Goal: Task Accomplishment & Management: Complete application form

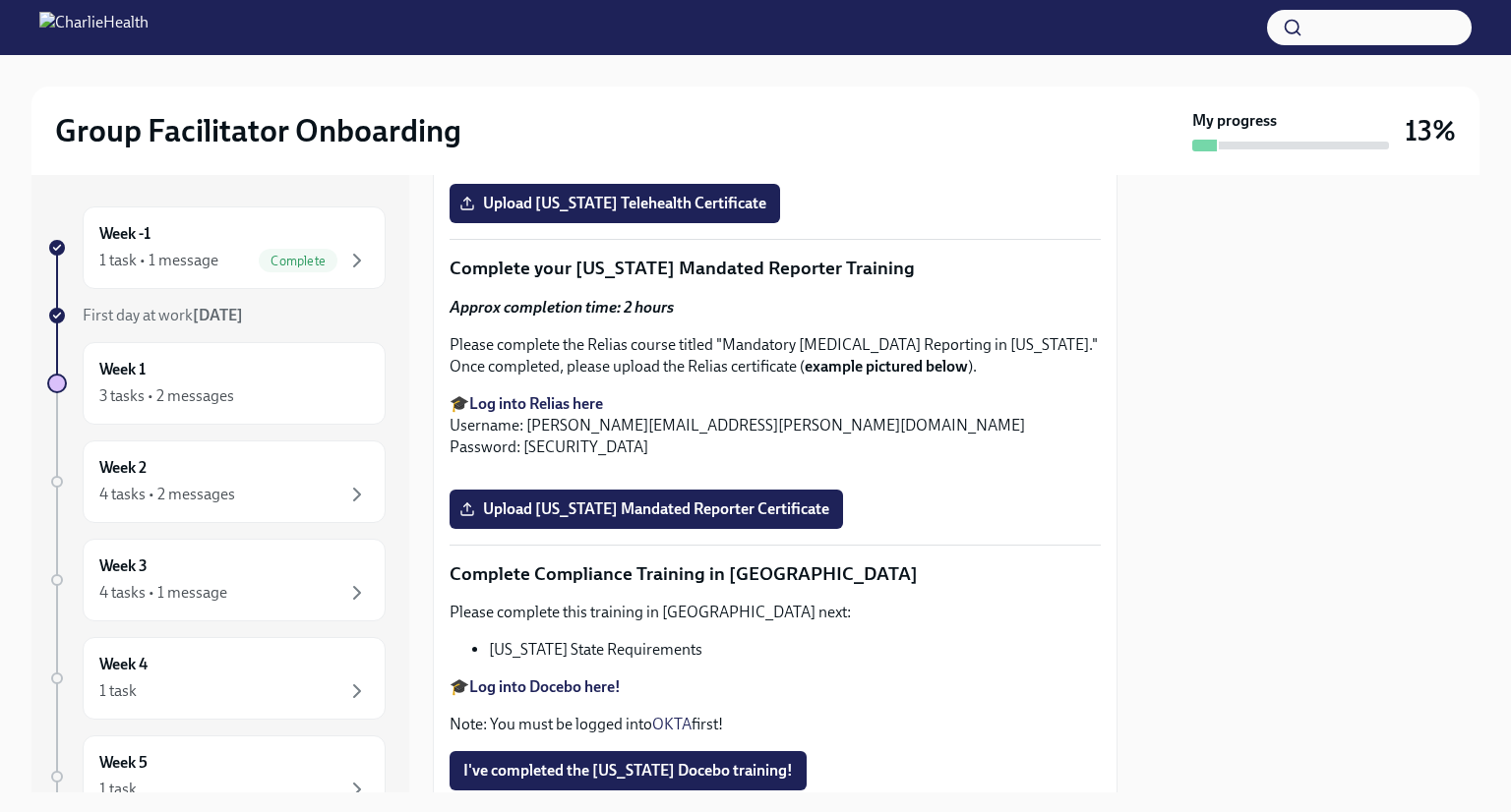
scroll to position [3192, 0]
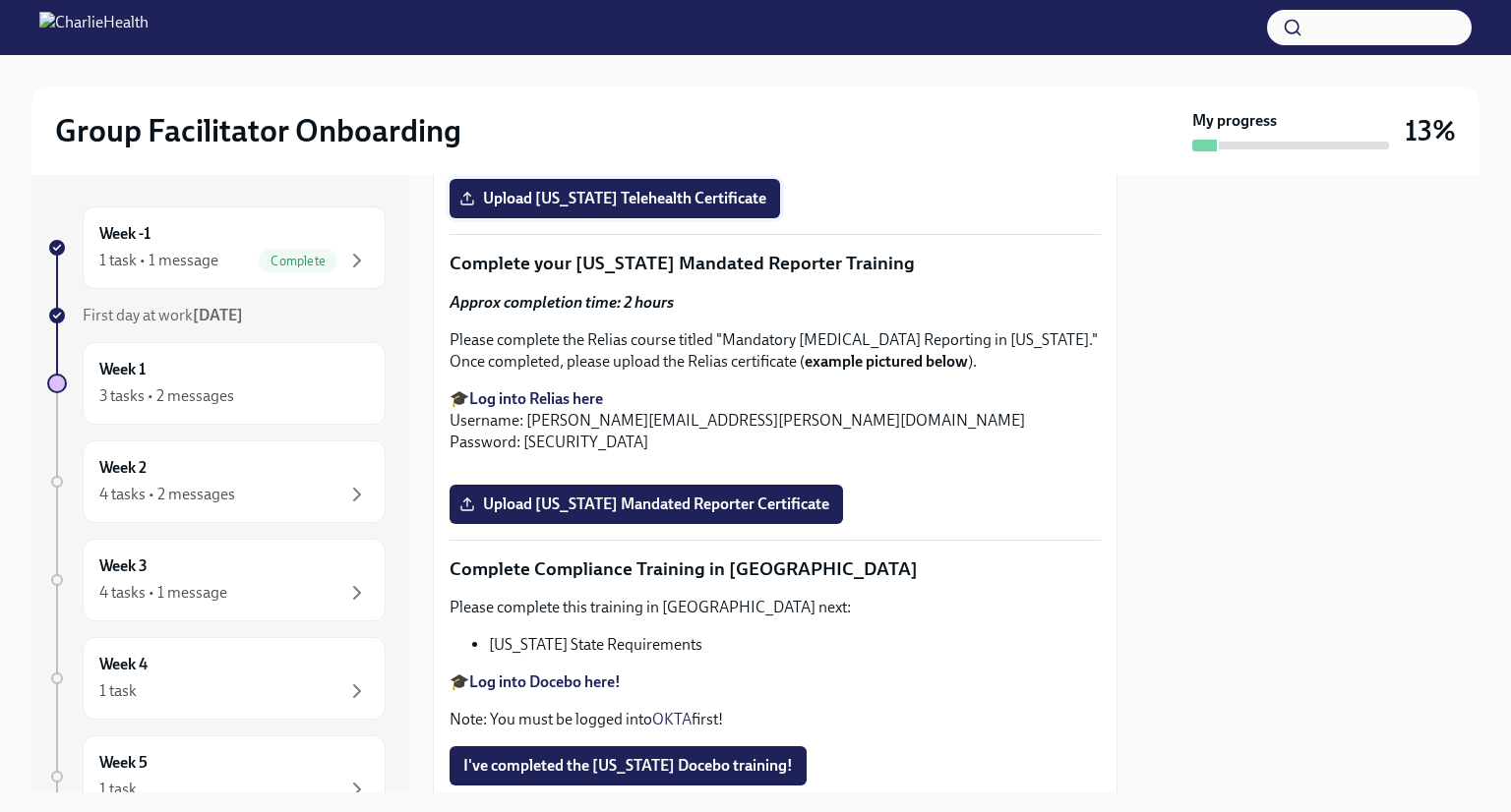
click at [715, 219] on label "Upload [US_STATE] Telehealth Certificate" at bounding box center [614, 199] width 330 height 40
click at [0, 0] on input "Upload [US_STATE] Telehealth Certificate" at bounding box center [0, 0] width 0 height 0
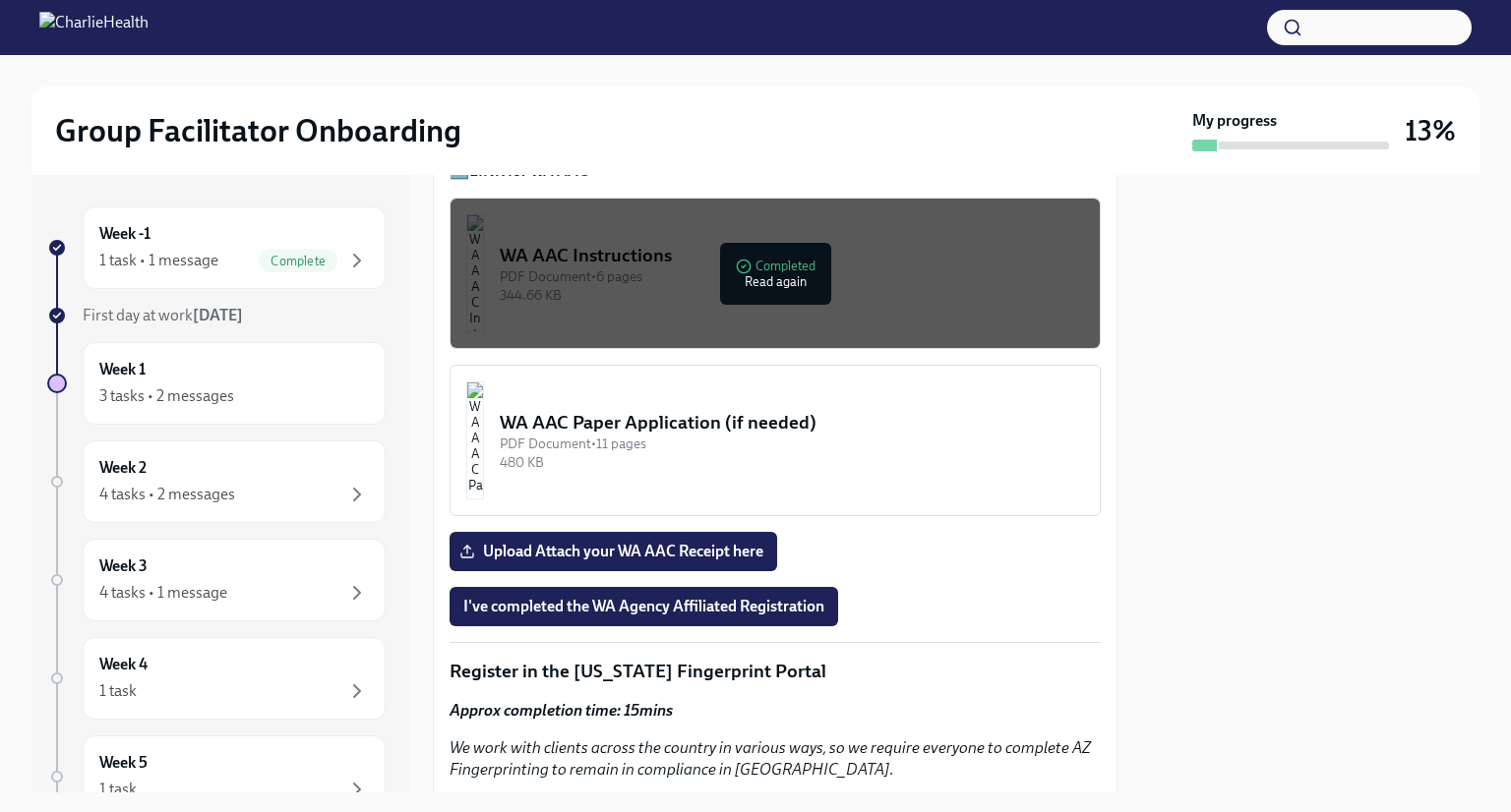
scroll to position [1791, 0]
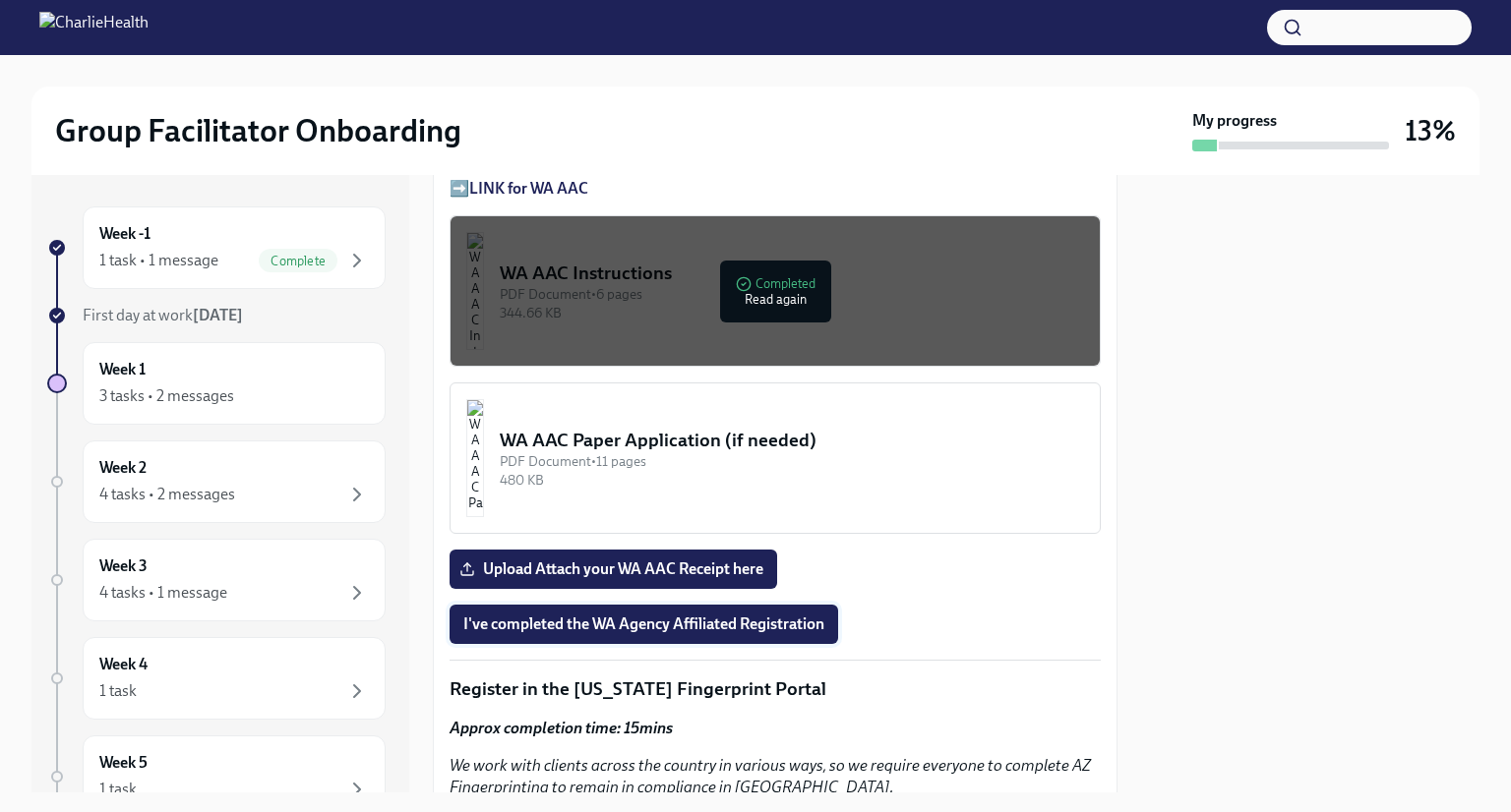
click at [778, 604] on button "I've completed the WA Agency Affiliated Registration" at bounding box center [643, 624] width 389 height 40
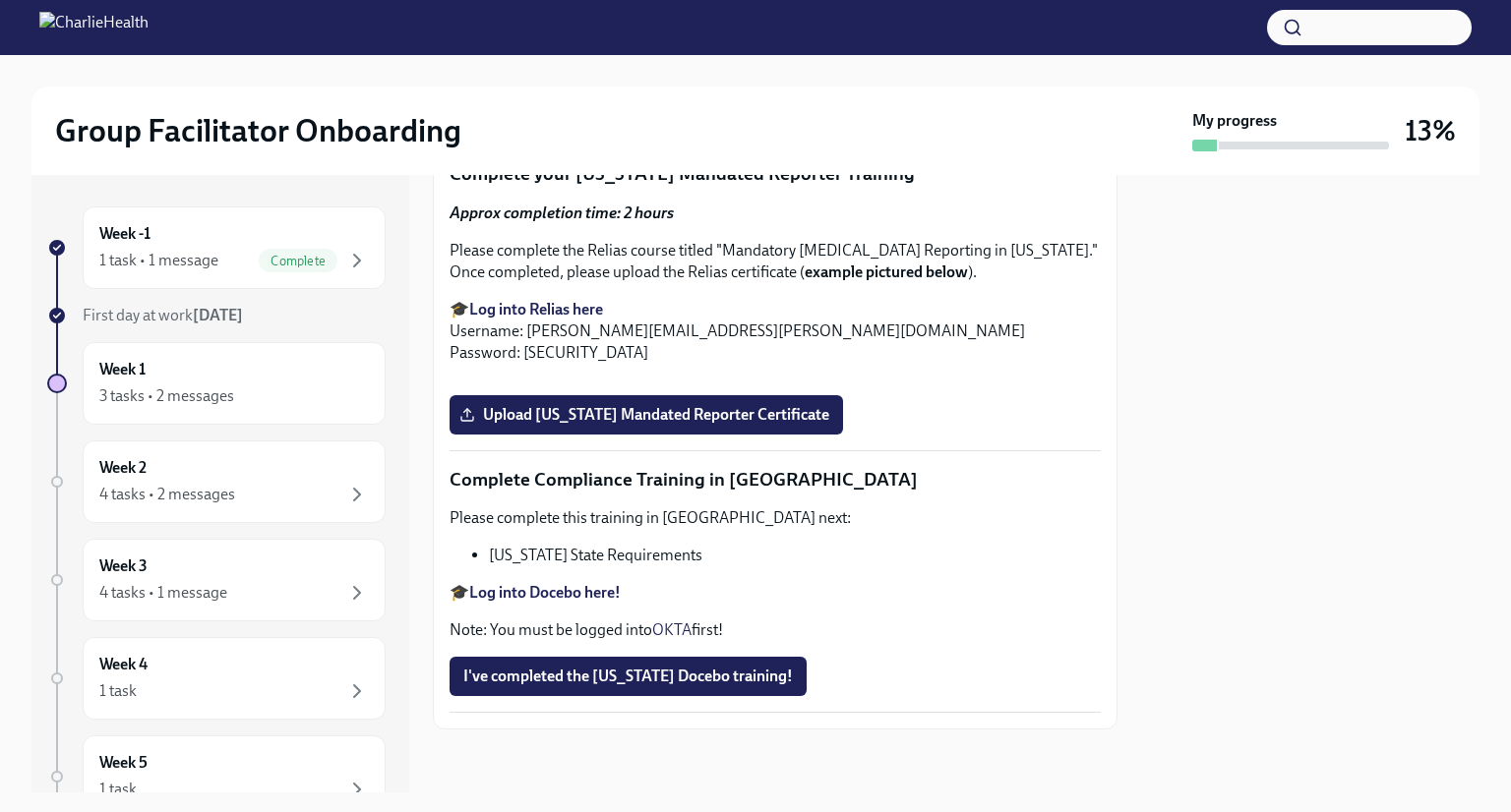
scroll to position [3606, 0]
click at [548, 319] on strong "Log into Relias here" at bounding box center [536, 309] width 134 height 19
click at [765, 424] on span "Upload [US_STATE] Mandated Reporter Certificate" at bounding box center [646, 415] width 366 height 20
click at [0, 0] on input "Upload [US_STATE] Mandated Reporter Certificate" at bounding box center [0, 0] width 0 height 0
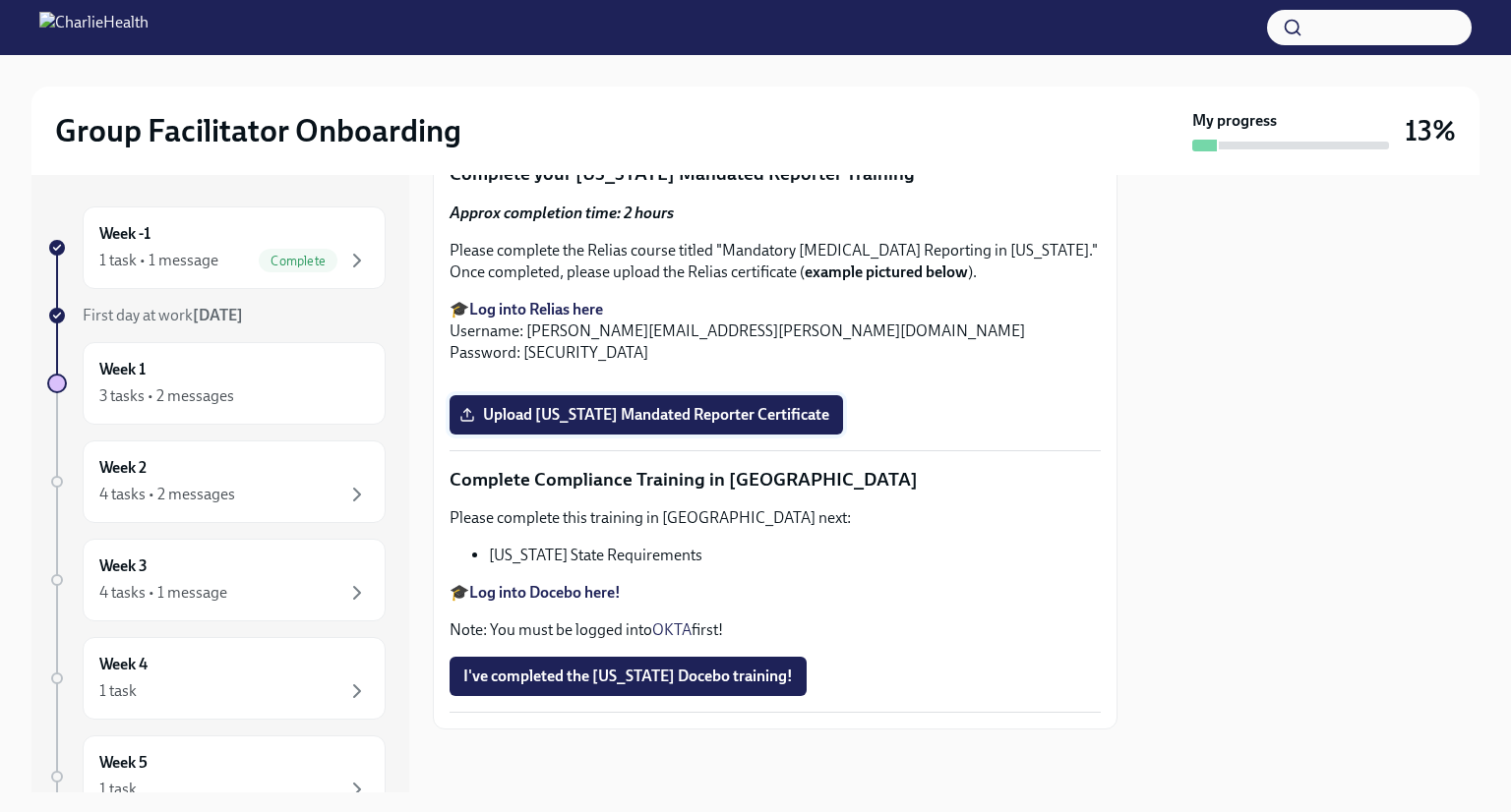
click at [744, 434] on label "Upload [US_STATE] Mandated Reporter Certificate" at bounding box center [646, 415] width 394 height 40
click at [0, 0] on input "Upload [US_STATE] Mandated Reporter Certificate" at bounding box center [0, 0] width 0 height 0
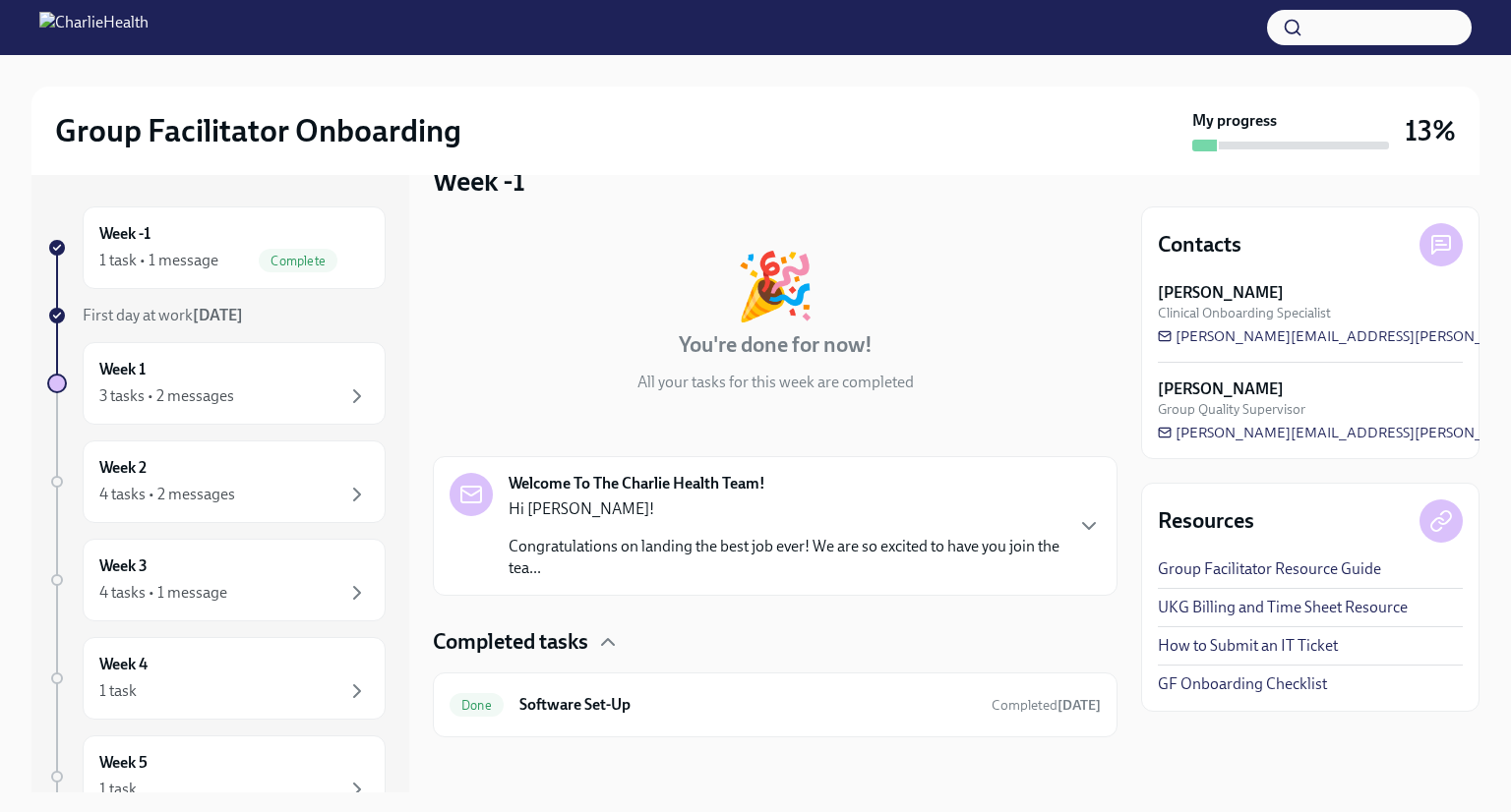
scroll to position [51, 0]
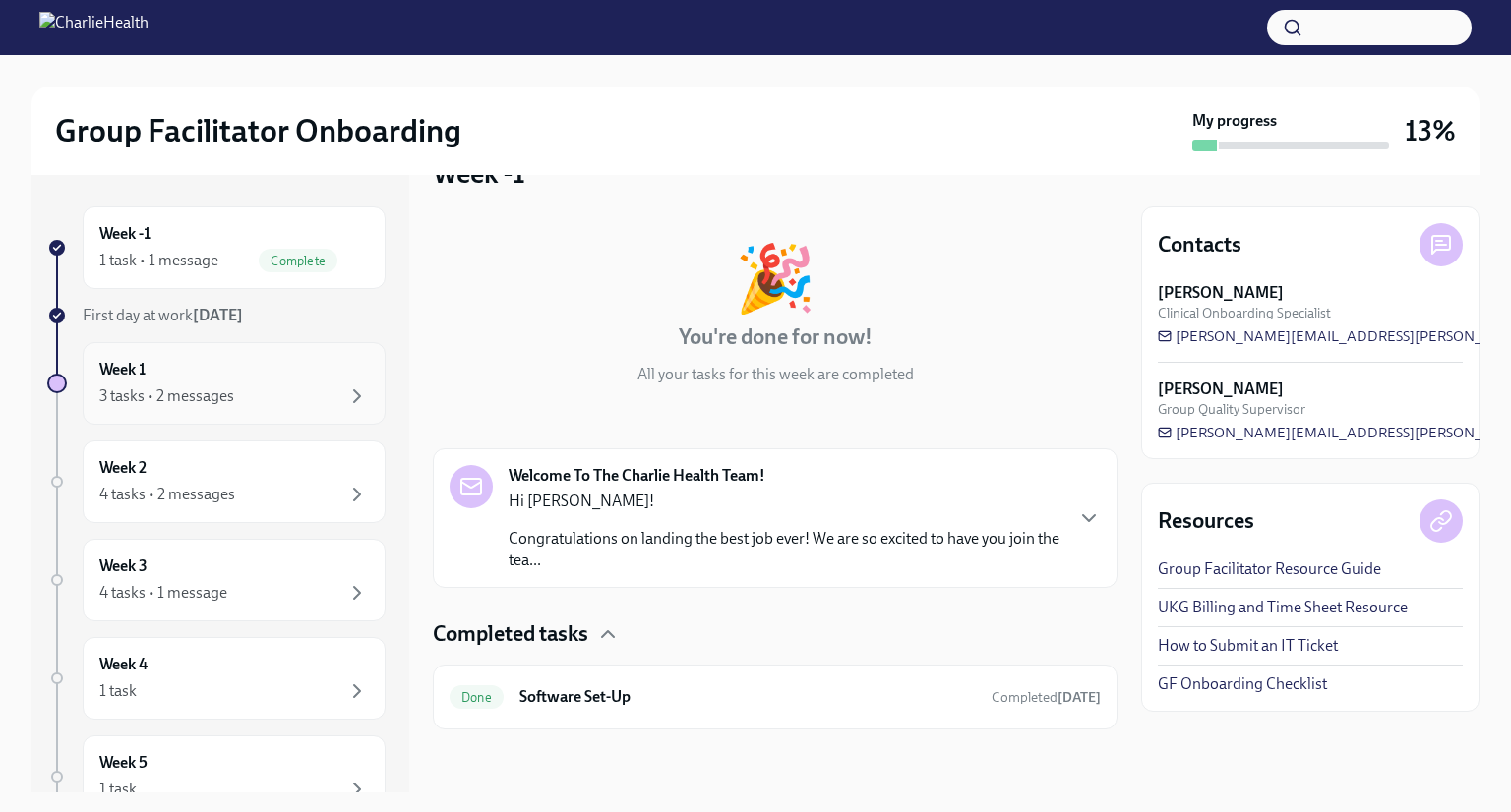
click at [182, 370] on div "Week 1 3 tasks • 2 messages" at bounding box center [234, 383] width 269 height 49
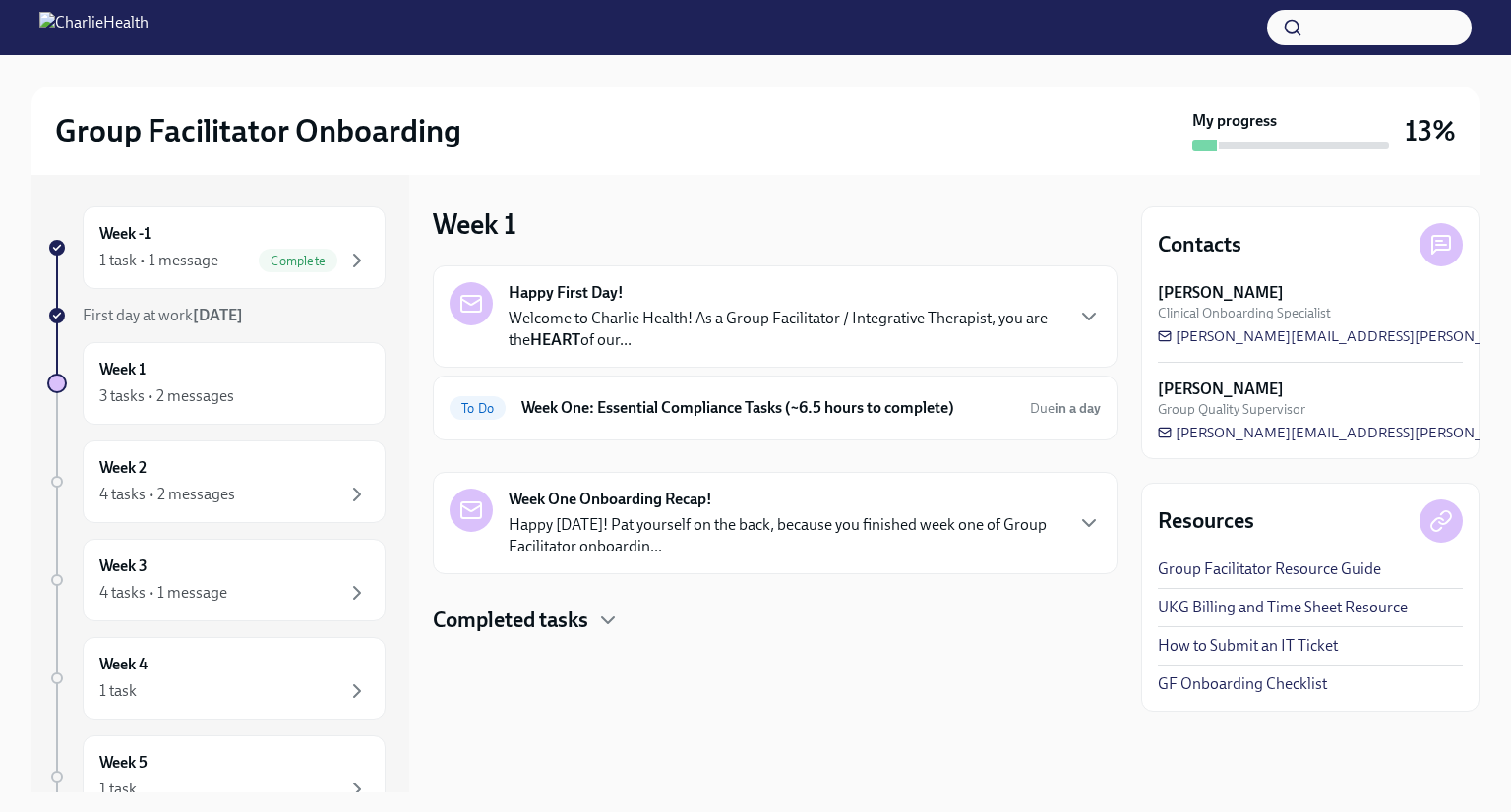
click at [585, 623] on h4 "Completed tasks" at bounding box center [510, 620] width 155 height 30
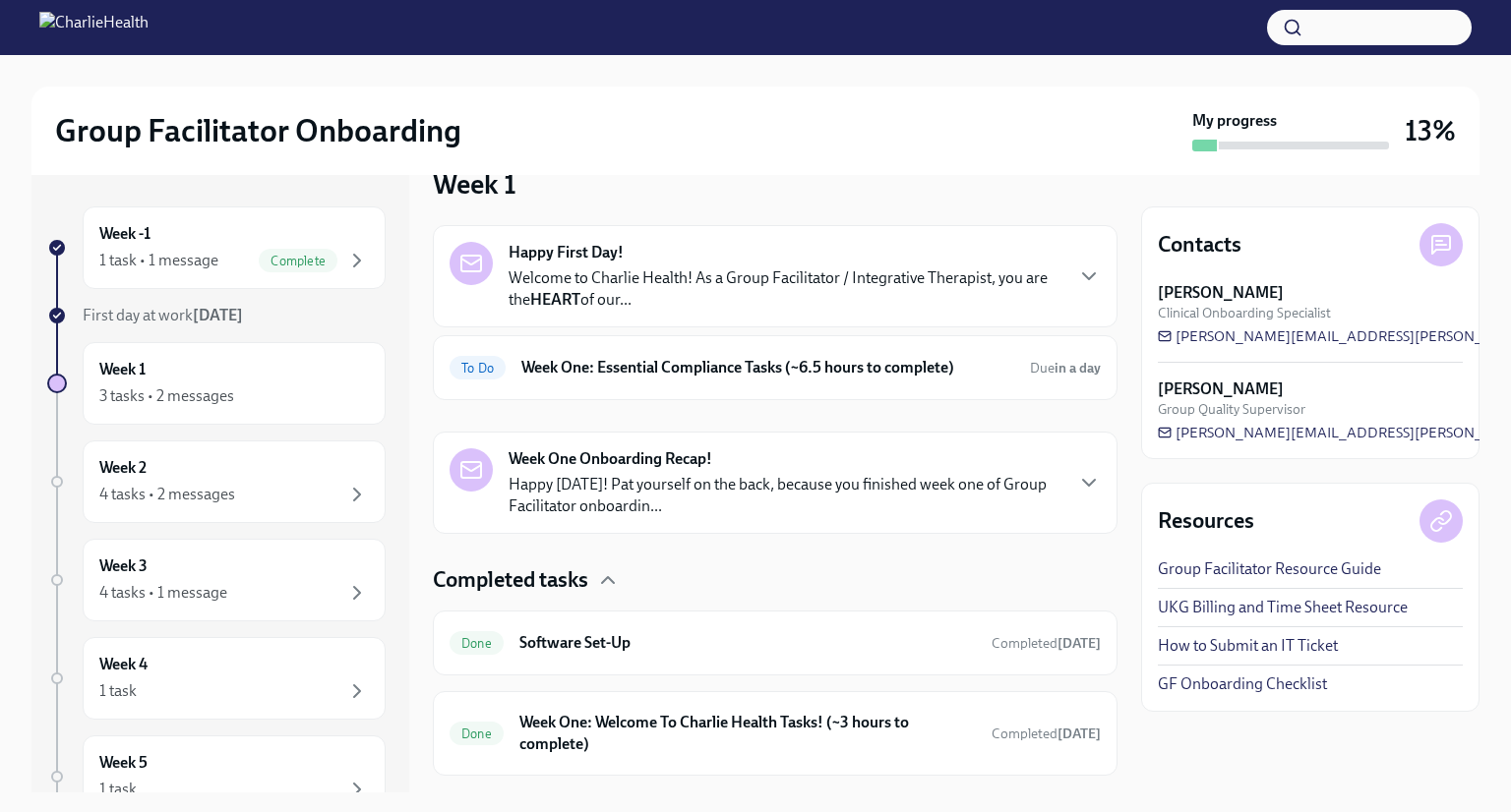
scroll to position [84, 0]
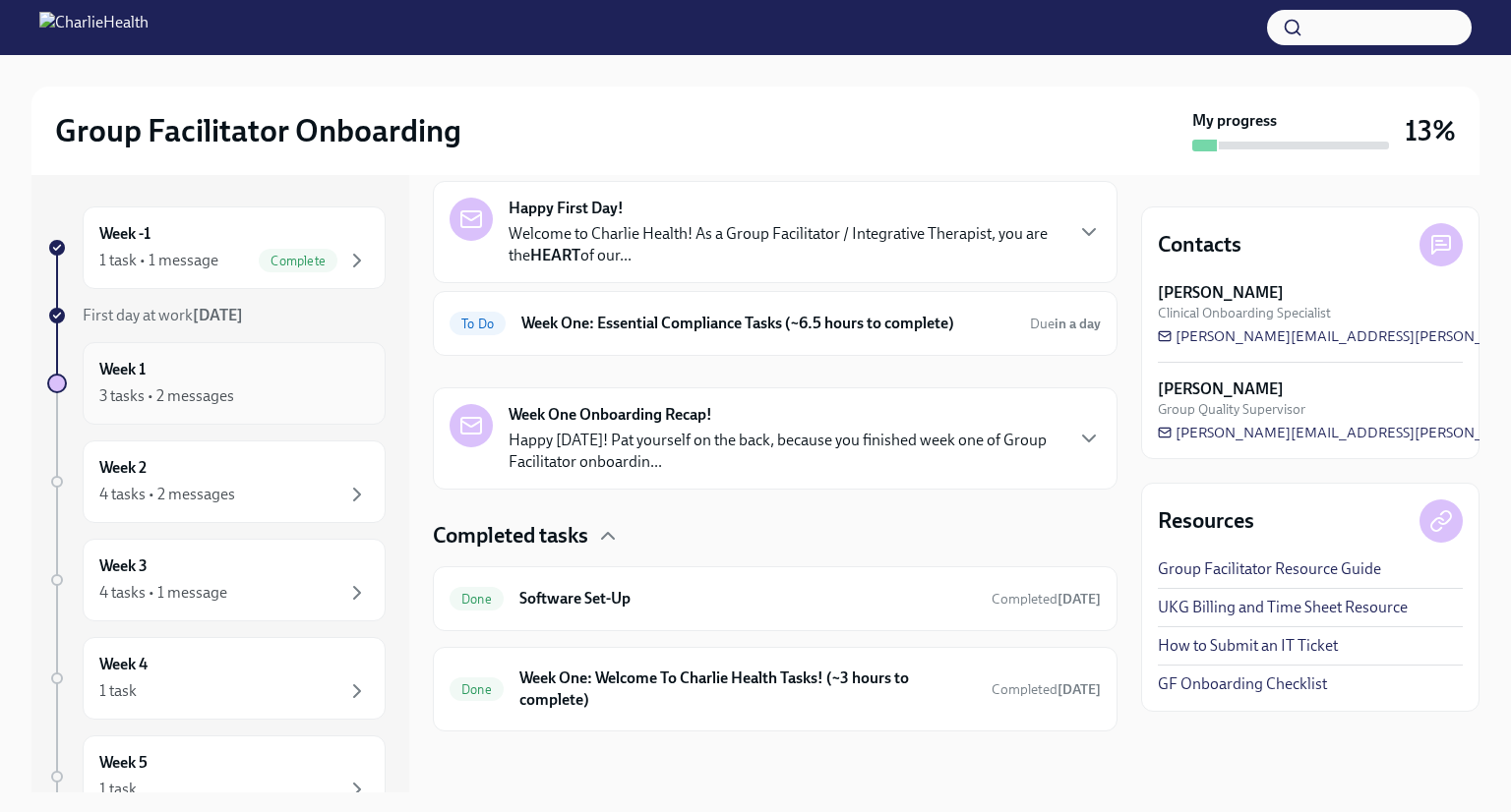
click at [165, 391] on div "3 tasks • 2 messages" at bounding box center [167, 397] width 135 height 22
click at [134, 392] on div "3 tasks • 2 messages" at bounding box center [167, 397] width 135 height 22
click at [493, 323] on span "To Do" at bounding box center [477, 324] width 56 height 15
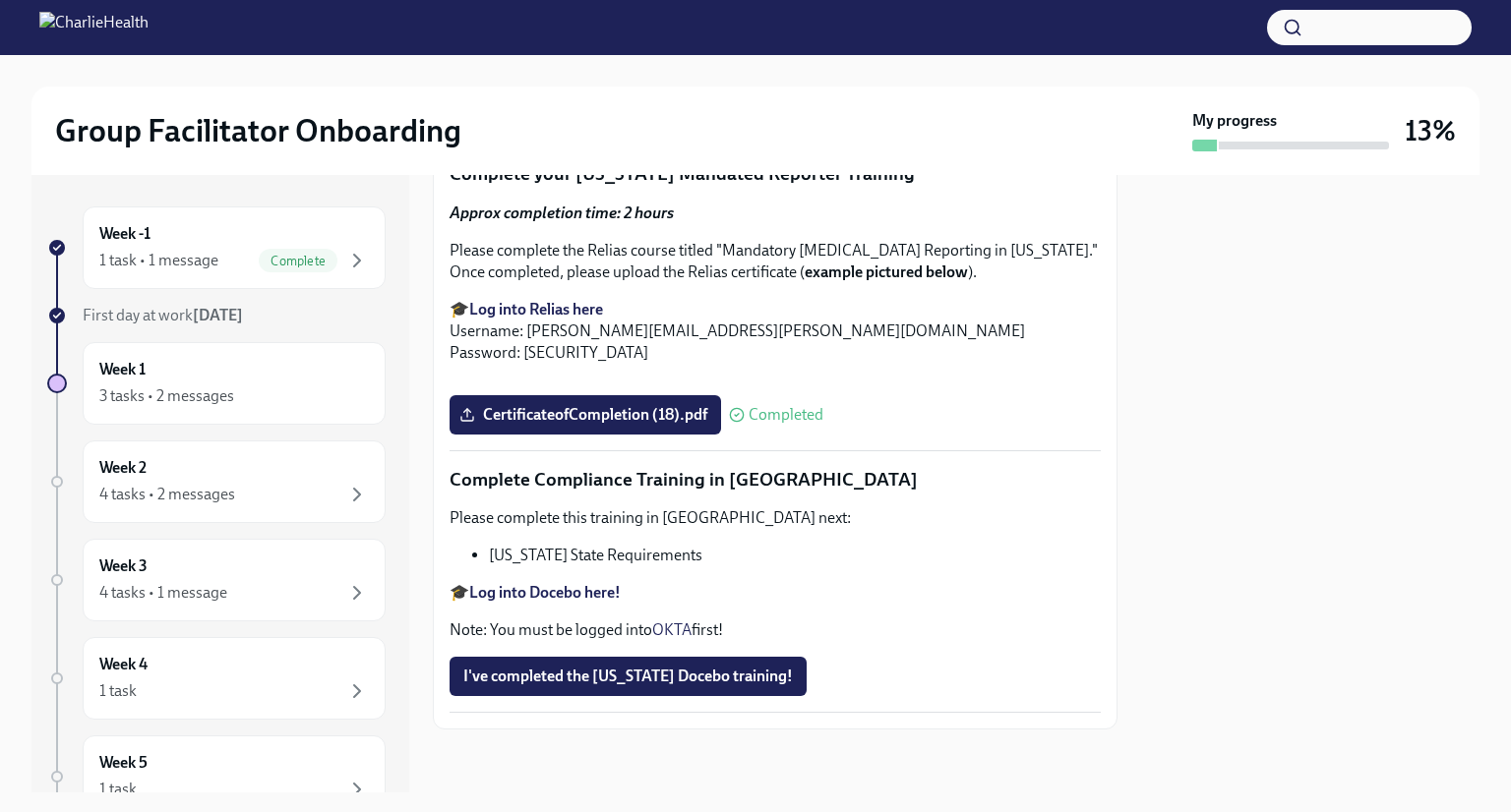
scroll to position [4189, 0]
click at [567, 591] on strong "Log into Docebo here!" at bounding box center [545, 592] width 151 height 19
